Goal: Task Accomplishment & Management: Use online tool/utility

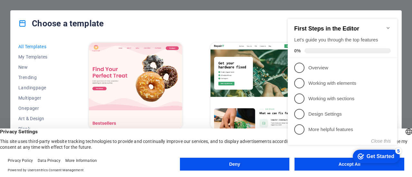
click at [234, 165] on button "Deny" at bounding box center [235, 164] width 110 height 13
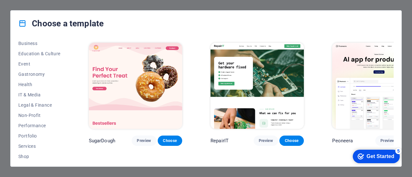
scroll to position [129, 0]
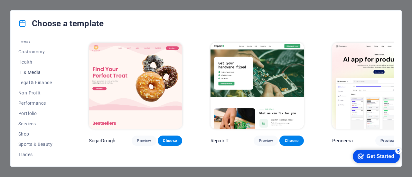
click at [26, 73] on span "IT & Media" at bounding box center [39, 72] width 42 height 5
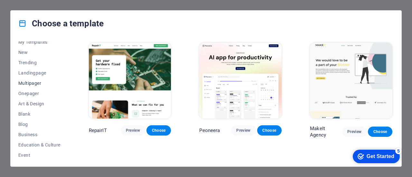
scroll to position [0, 0]
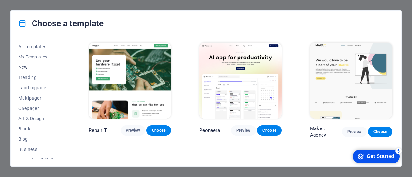
click at [24, 67] on span "New" at bounding box center [39, 67] width 42 height 5
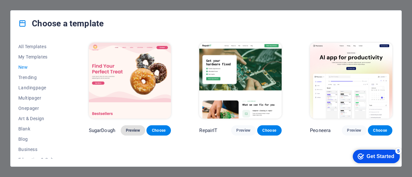
click at [128, 130] on span "Preview" at bounding box center [133, 130] width 14 height 5
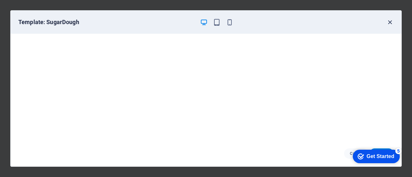
click at [388, 21] on icon "button" at bounding box center [389, 22] width 7 height 7
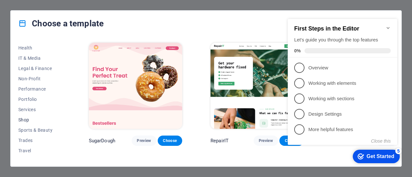
scroll to position [150, 0]
